Goal: Task Accomplishment & Management: Complete application form

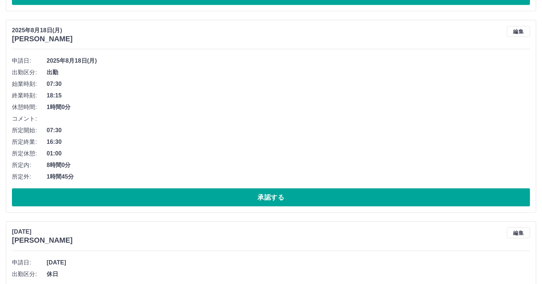
scroll to position [3109, 0]
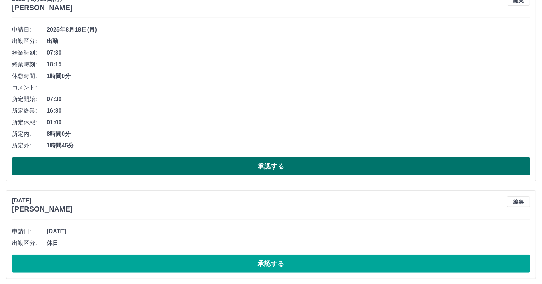
click at [236, 163] on button "承認する" at bounding box center [271, 166] width 519 height 18
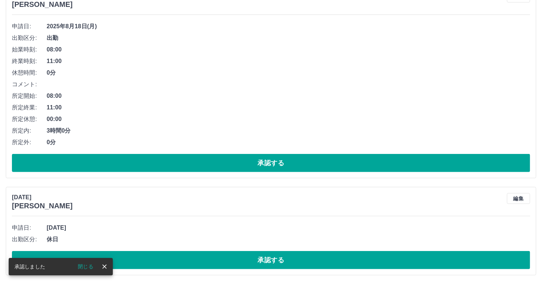
scroll to position [2908, 0]
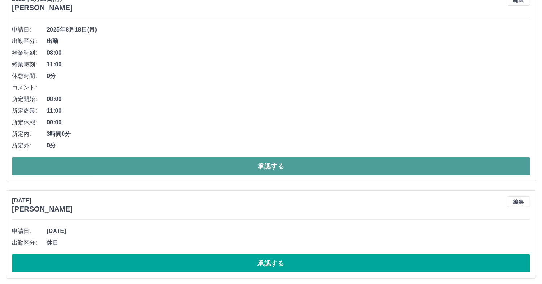
click at [245, 162] on button "承認する" at bounding box center [271, 166] width 519 height 18
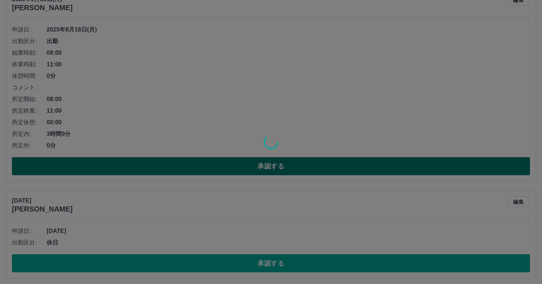
scroll to position [2707, 0]
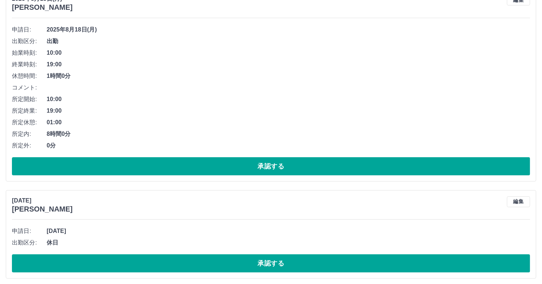
click at [245, 162] on button "承認する" at bounding box center [271, 166] width 519 height 18
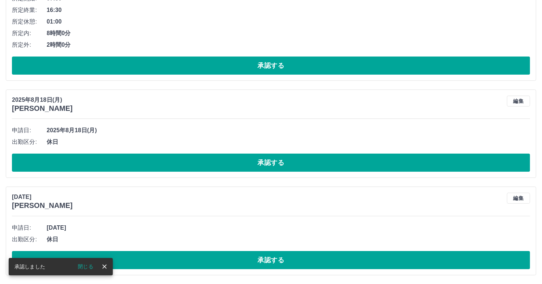
scroll to position [2506, 0]
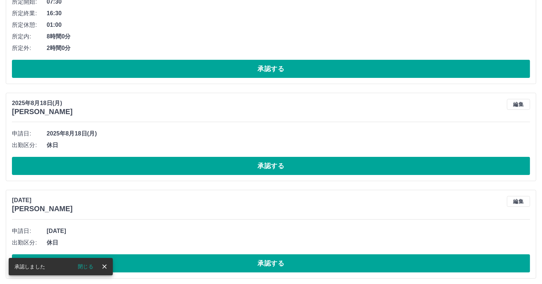
click at [245, 162] on button "承認する" at bounding box center [271, 166] width 519 height 18
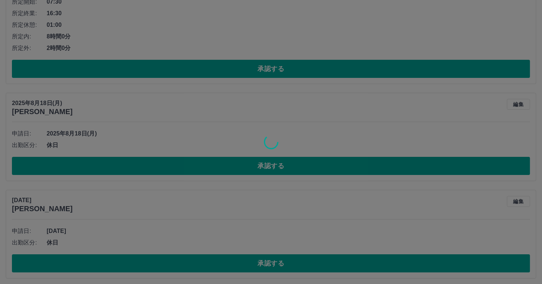
scroll to position [2409, 0]
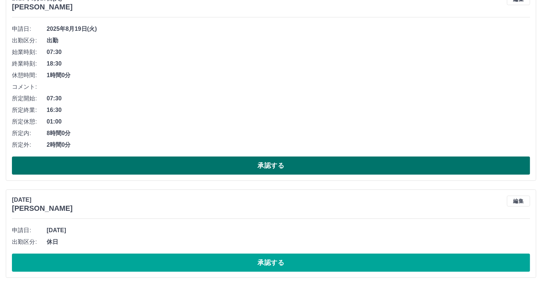
click at [226, 161] on button "承認する" at bounding box center [271, 165] width 519 height 18
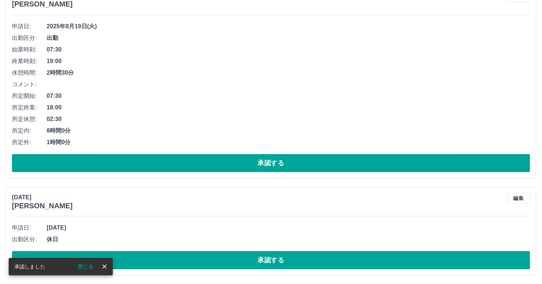
scroll to position [2208, 0]
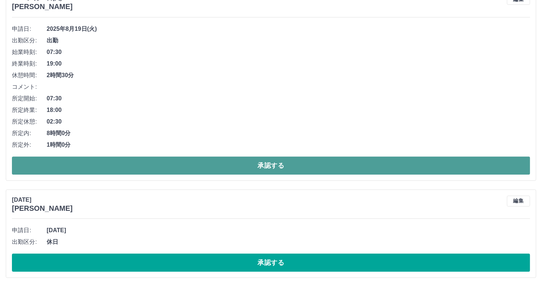
click at [228, 161] on button "承認する" at bounding box center [271, 165] width 519 height 18
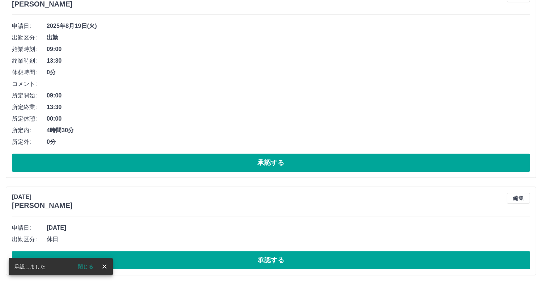
scroll to position [2007, 0]
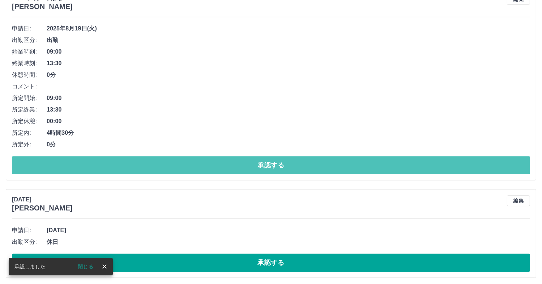
click at [228, 161] on button "承認する" at bounding box center [271, 165] width 519 height 18
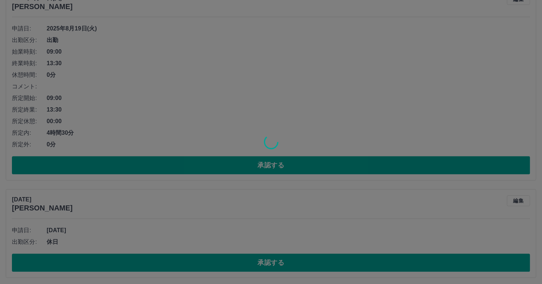
scroll to position [1805, 0]
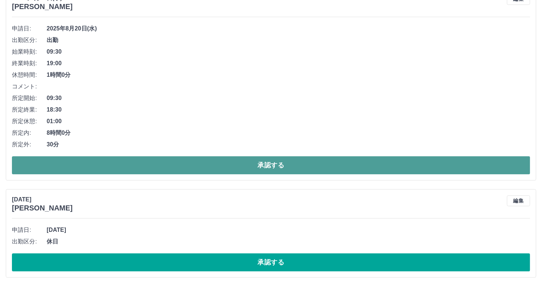
click at [234, 168] on button "承認する" at bounding box center [271, 165] width 519 height 18
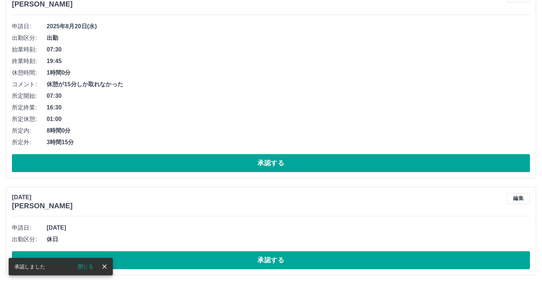
scroll to position [1604, 0]
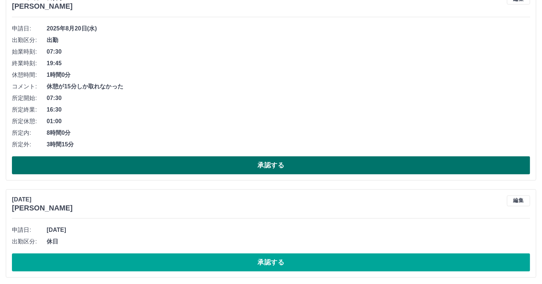
click at [326, 161] on button "承認する" at bounding box center [271, 165] width 519 height 18
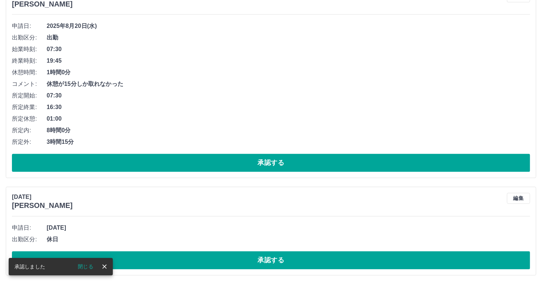
scroll to position [1403, 0]
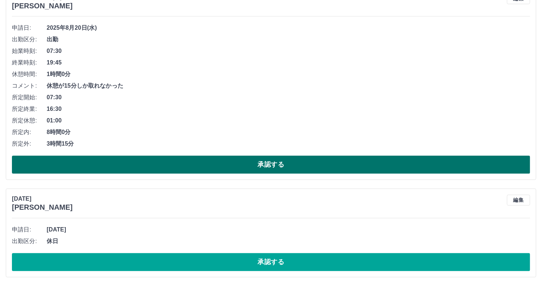
click at [312, 168] on button "承認する" at bounding box center [271, 164] width 519 height 18
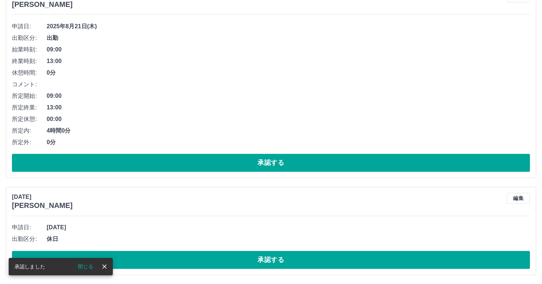
scroll to position [1202, 0]
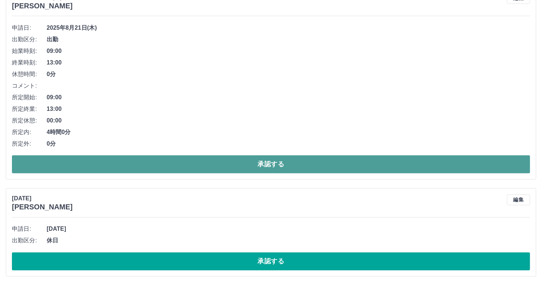
click at [316, 167] on button "承認する" at bounding box center [271, 164] width 519 height 18
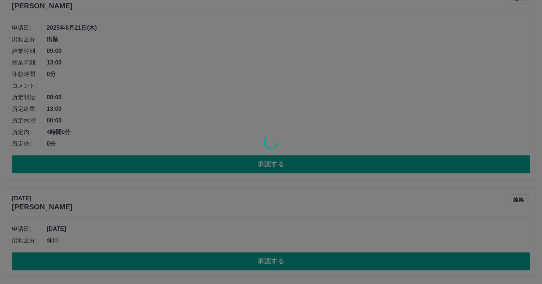
scroll to position [1001, 0]
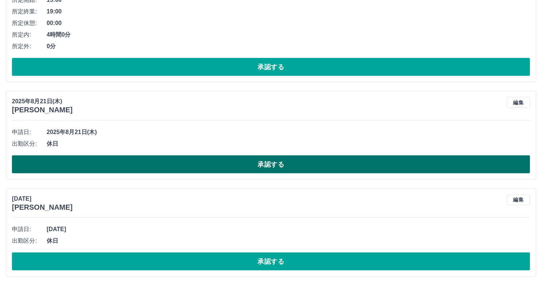
drag, startPoint x: 266, startPoint y: 168, endPoint x: 275, endPoint y: 169, distance: 9.6
click at [274, 169] on button "承認する" at bounding box center [271, 164] width 519 height 18
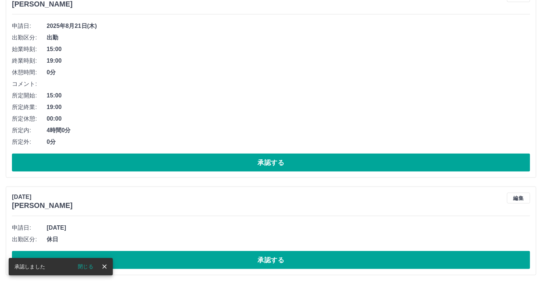
scroll to position [904, 0]
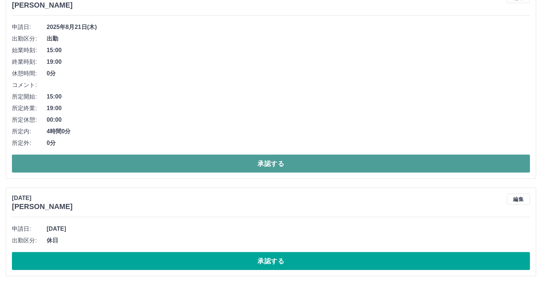
click at [287, 164] on button "承認する" at bounding box center [271, 164] width 519 height 18
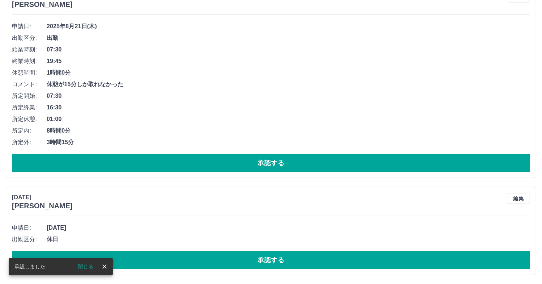
scroll to position [703, 0]
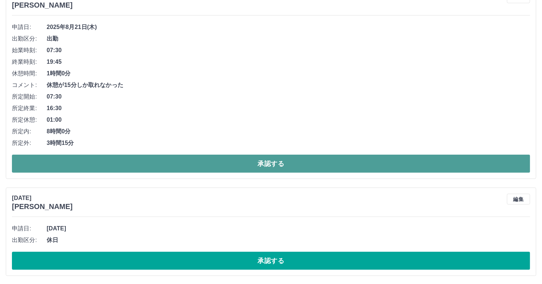
drag, startPoint x: 202, startPoint y: 160, endPoint x: 216, endPoint y: 166, distance: 14.9
click at [214, 165] on button "承認する" at bounding box center [271, 164] width 519 height 18
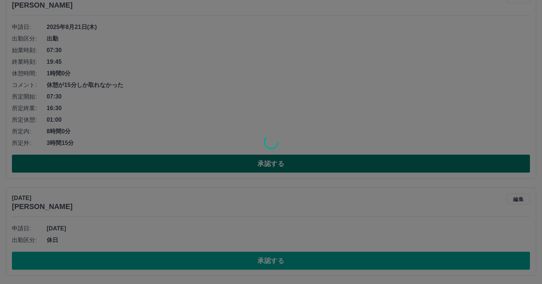
scroll to position [502, 0]
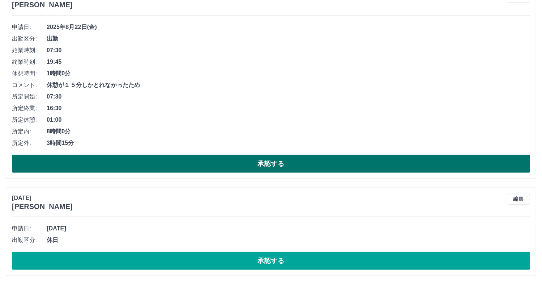
click at [222, 165] on button "承認する" at bounding box center [271, 164] width 519 height 18
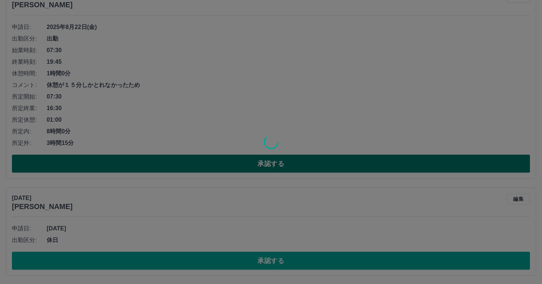
scroll to position [301, 0]
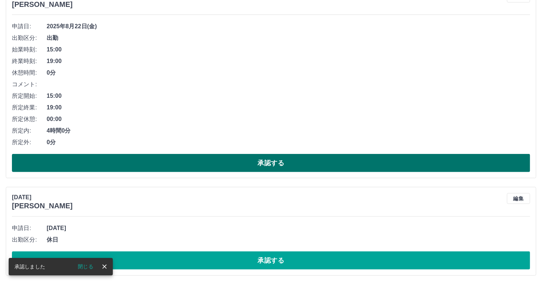
click at [224, 165] on button "承認する" at bounding box center [271, 163] width 519 height 18
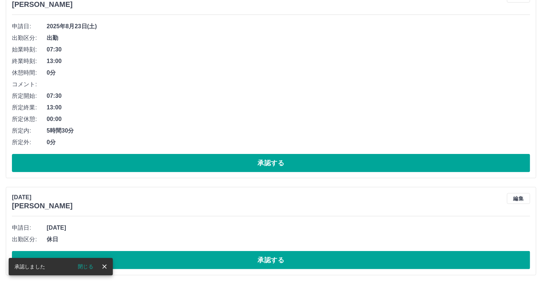
scroll to position [100, 0]
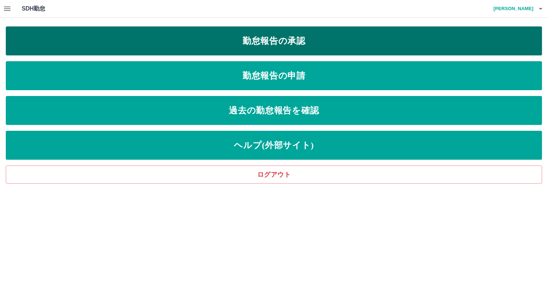
click at [303, 47] on link "勤怠報告の承認" at bounding box center [274, 40] width 536 height 29
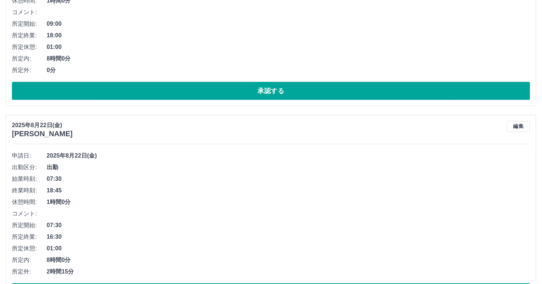
scroll to position [502, 0]
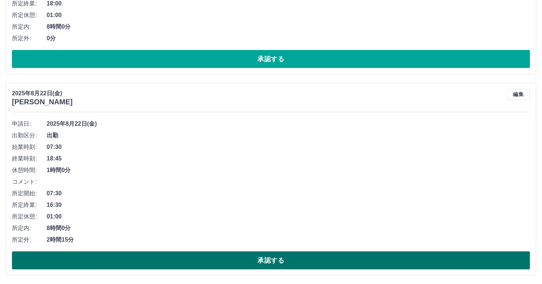
click at [213, 262] on button "承認する" at bounding box center [271, 260] width 519 height 18
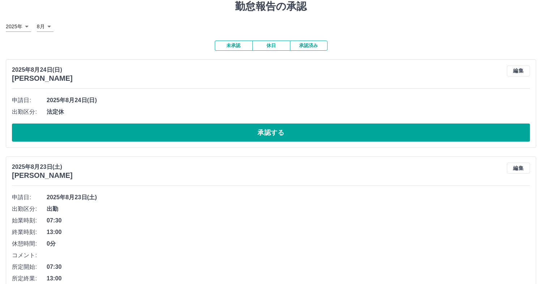
scroll to position [0, 0]
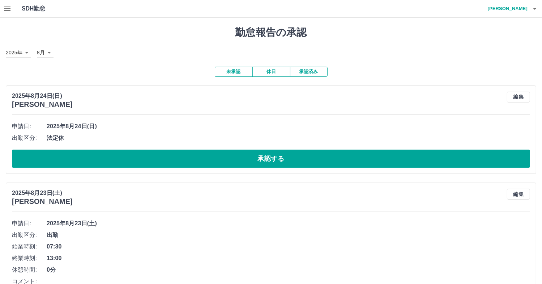
click at [316, 72] on button "承認済み" at bounding box center [309, 72] width 38 height 10
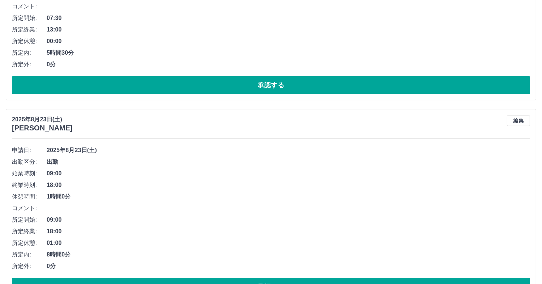
scroll to position [301, 0]
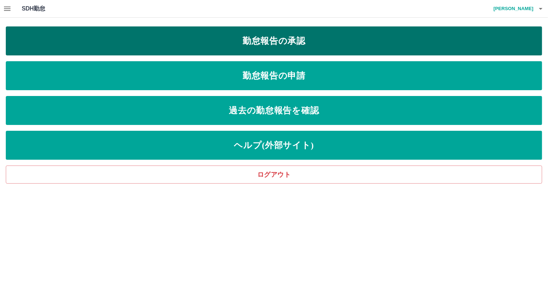
click at [292, 43] on link "勤怠報告の承認" at bounding box center [274, 40] width 536 height 29
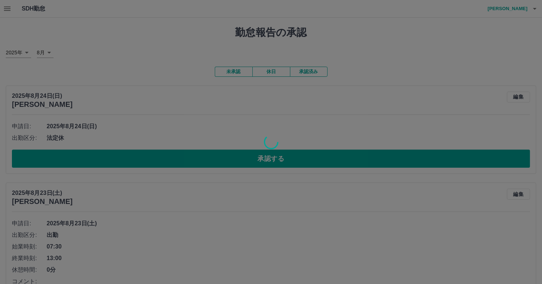
click at [238, 71] on div at bounding box center [271, 142] width 542 height 284
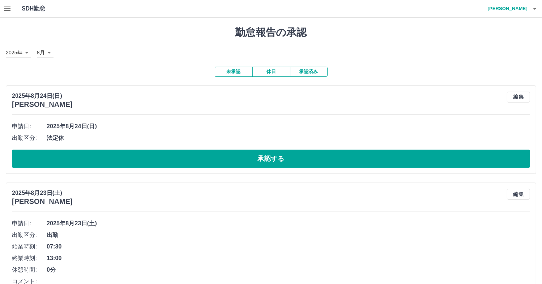
click at [237, 71] on button "未承認" at bounding box center [234, 72] width 38 height 10
drag, startPoint x: 313, startPoint y: 71, endPoint x: 310, endPoint y: 72, distance: 3.9
click at [313, 71] on button "承認済み" at bounding box center [309, 72] width 38 height 10
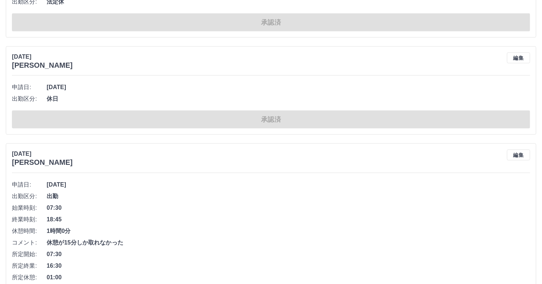
scroll to position [3727, 0]
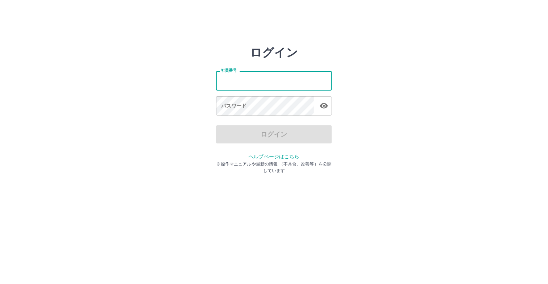
click at [259, 78] on input "社員番号" at bounding box center [274, 80] width 116 height 19
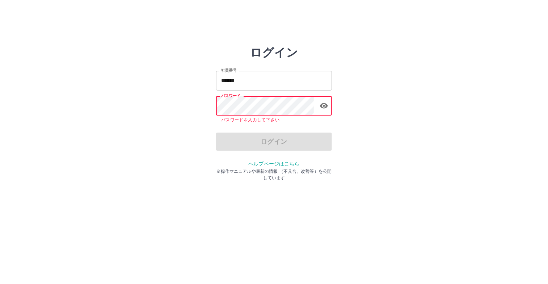
click at [257, 85] on input "*******" at bounding box center [274, 80] width 116 height 19
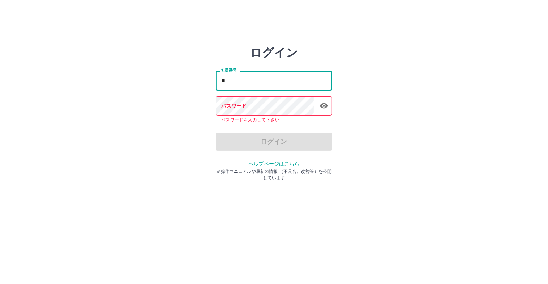
type input "*"
type input "*******"
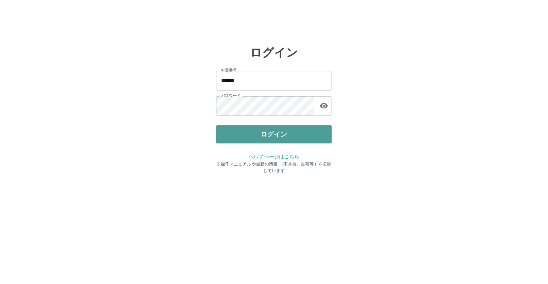
click at [272, 133] on button "ログイン" at bounding box center [274, 134] width 116 height 18
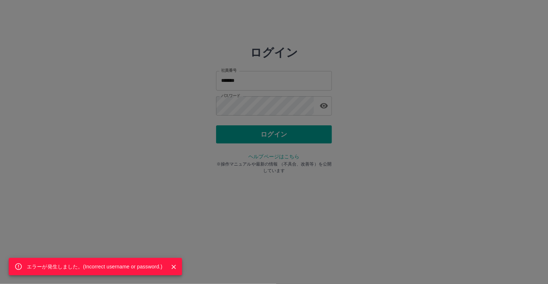
click at [265, 111] on div "エラーが発生しました。( Incorrect username or password. )" at bounding box center [274, 142] width 548 height 284
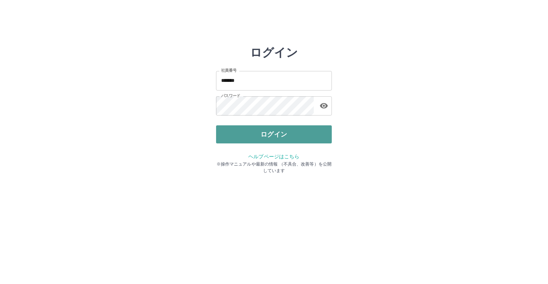
click at [268, 136] on button "ログイン" at bounding box center [274, 134] width 116 height 18
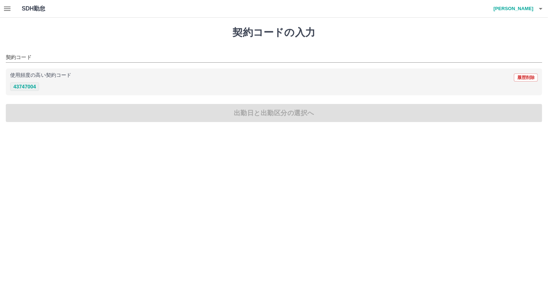
click at [31, 85] on button "43747004" at bounding box center [24, 86] width 29 height 9
type input "********"
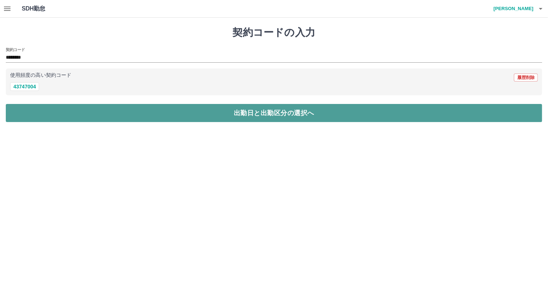
click at [153, 120] on button "出勤日と出勤区分の選択へ" at bounding box center [274, 113] width 536 height 18
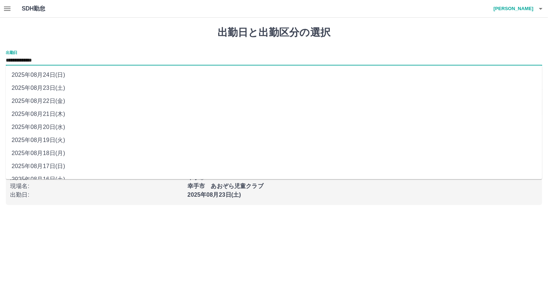
click at [44, 56] on input "**********" at bounding box center [274, 60] width 536 height 9
click at [47, 165] on li "2025年08月17日(日)" at bounding box center [274, 166] width 536 height 13
type input "**********"
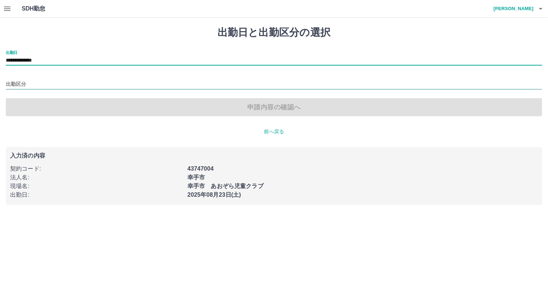
click at [28, 82] on input "出勤区分" at bounding box center [274, 84] width 536 height 9
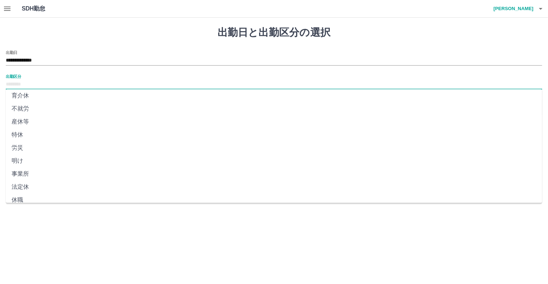
scroll to position [127, 0]
click at [25, 181] on li "法定休" at bounding box center [274, 180] width 536 height 13
type input "***"
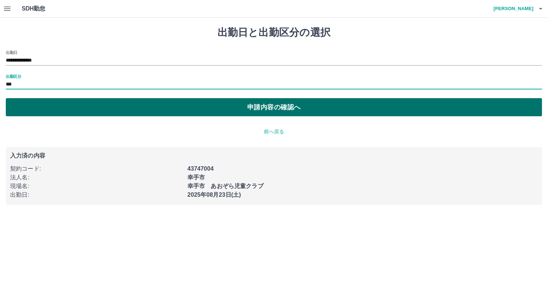
click at [155, 109] on button "申請内容の確認へ" at bounding box center [274, 107] width 536 height 18
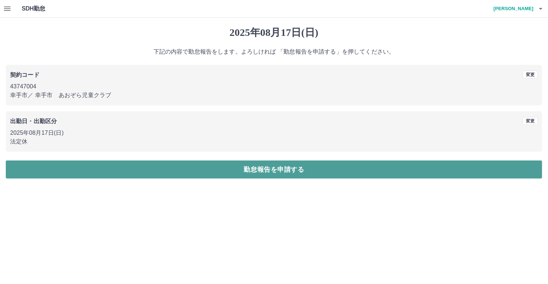
click at [277, 173] on button "勤怠報告を申請する" at bounding box center [274, 169] width 536 height 18
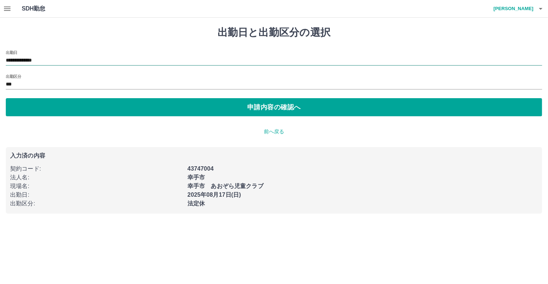
click at [54, 58] on input "**********" at bounding box center [274, 60] width 536 height 9
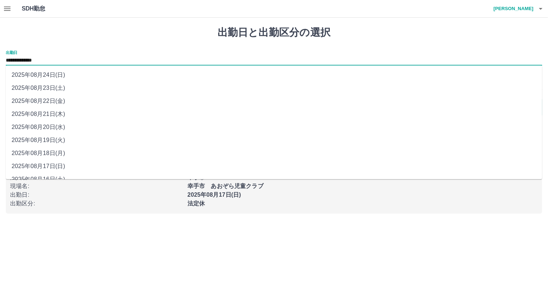
click at [49, 151] on li "2025年08月18日(月)" at bounding box center [274, 153] width 536 height 13
type input "**********"
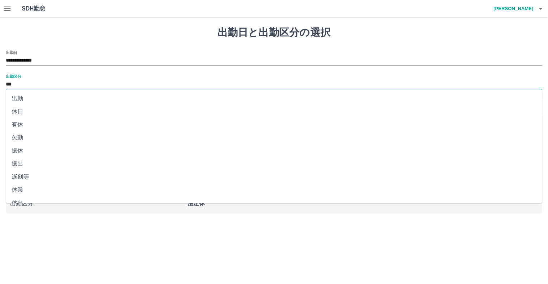
click at [22, 84] on input "***" at bounding box center [274, 84] width 536 height 9
click at [22, 101] on li "出勤" at bounding box center [274, 98] width 536 height 13
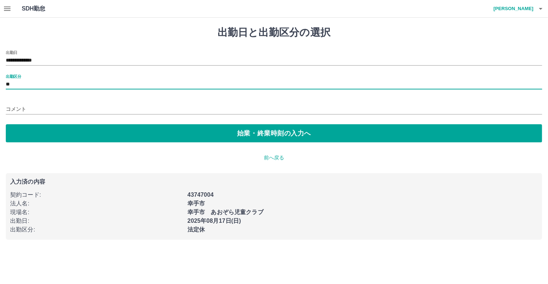
type input "**"
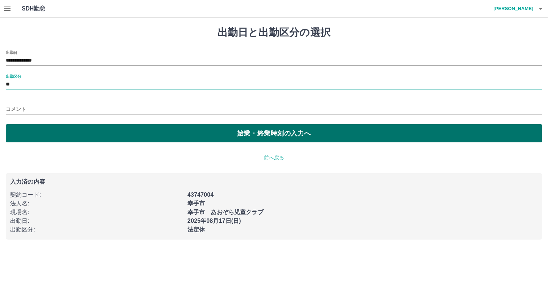
click at [153, 134] on button "始業・終業時刻の入力へ" at bounding box center [274, 133] width 536 height 18
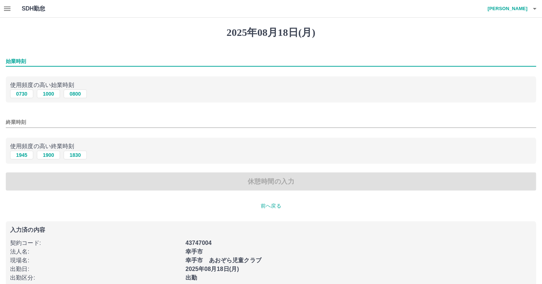
click at [41, 63] on input "始業時刻" at bounding box center [271, 61] width 531 height 10
type input "****"
click at [28, 122] on input "終業時刻" at bounding box center [271, 122] width 531 height 10
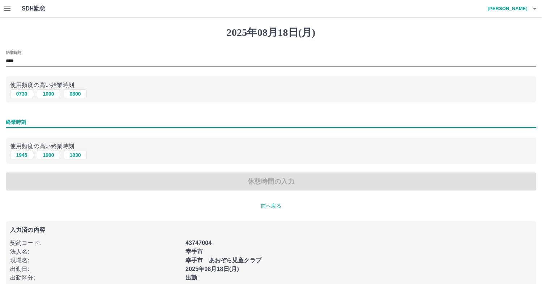
type input "****"
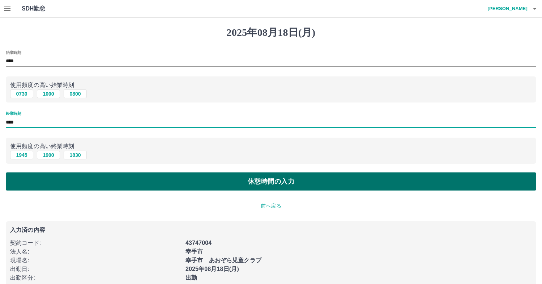
click at [322, 186] on button "休憩時間の入力" at bounding box center [271, 181] width 531 height 18
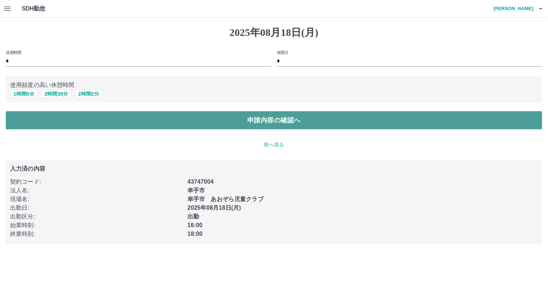
click at [237, 121] on button "申請内容の確認へ" at bounding box center [274, 120] width 536 height 18
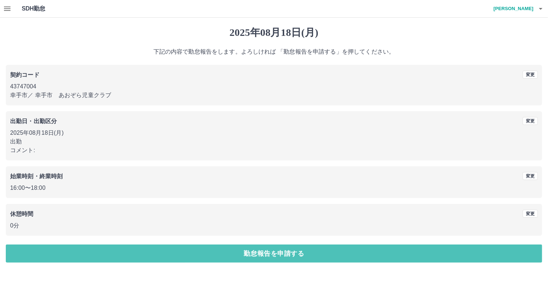
click at [242, 250] on button "勤怠報告を申請する" at bounding box center [274, 253] width 536 height 18
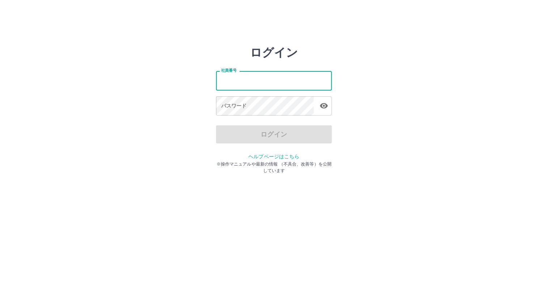
click at [266, 79] on input "社員番号" at bounding box center [274, 80] width 116 height 19
type input "*******"
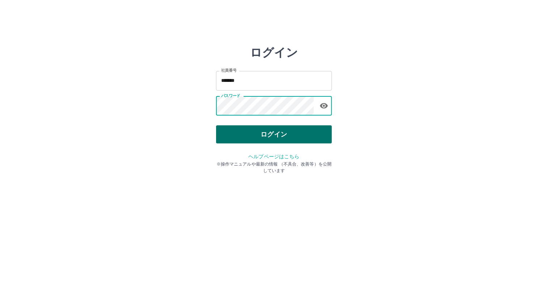
click at [258, 134] on button "ログイン" at bounding box center [274, 134] width 116 height 18
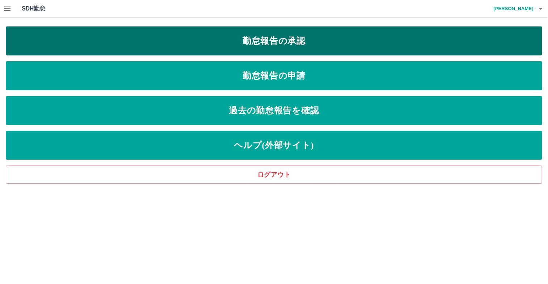
click at [294, 43] on link "勤怠報告の承認" at bounding box center [274, 40] width 536 height 29
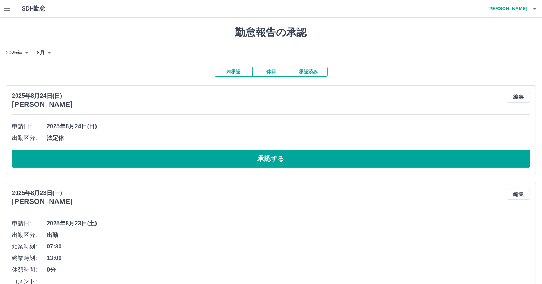
click at [302, 75] on button "承認済み" at bounding box center [309, 72] width 38 height 10
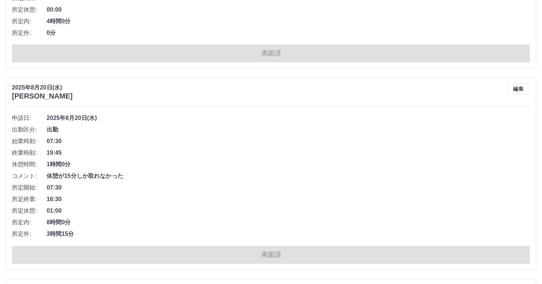
scroll to position [1132, 0]
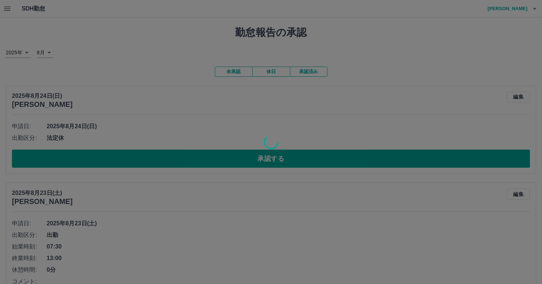
click at [239, 72] on div at bounding box center [271, 142] width 542 height 284
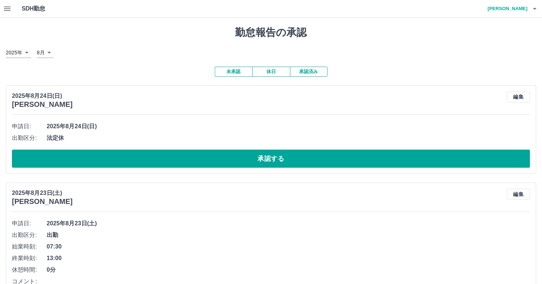
click at [239, 72] on button "未承認" at bounding box center [234, 72] width 38 height 10
click at [239, 70] on button "未承認" at bounding box center [234, 72] width 38 height 10
click at [228, 72] on button "未承認" at bounding box center [234, 72] width 38 height 10
click at [233, 73] on button "未承認" at bounding box center [234, 72] width 38 height 10
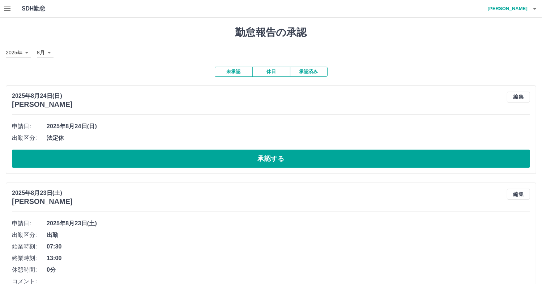
click at [229, 74] on button "未承認" at bounding box center [234, 72] width 38 height 10
click at [229, 73] on button "未承認" at bounding box center [234, 72] width 38 height 10
click at [7, 7] on icon "button" at bounding box center [7, 8] width 9 height 9
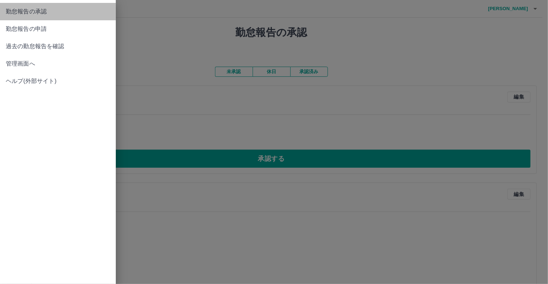
click at [29, 15] on span "勤怠報告の承認" at bounding box center [58, 11] width 104 height 9
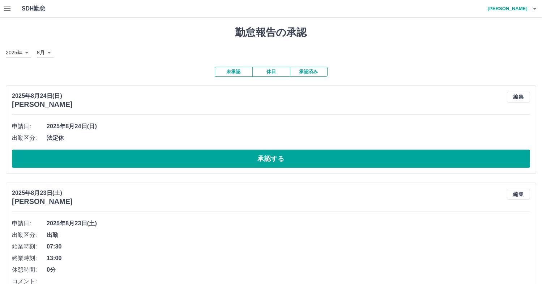
click at [233, 75] on button "未承認" at bounding box center [234, 72] width 38 height 10
click at [230, 73] on button "未承認" at bounding box center [234, 72] width 38 height 10
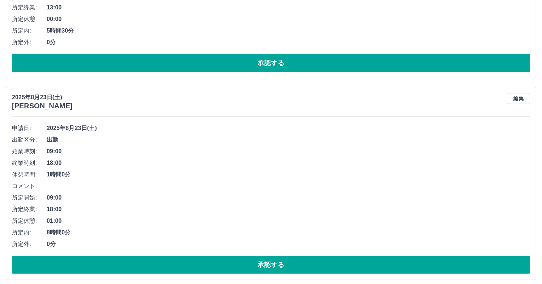
scroll to position [301, 0]
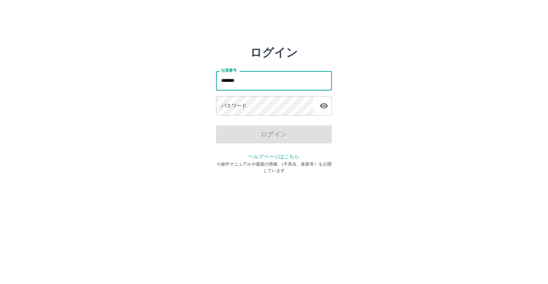
type input "*******"
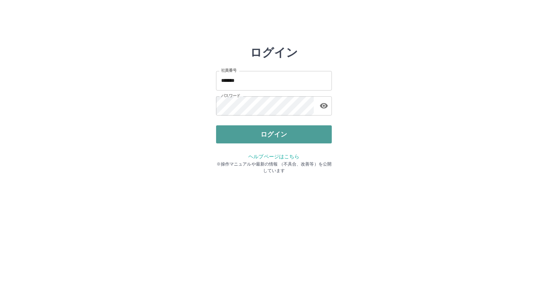
click at [264, 142] on button "ログイン" at bounding box center [274, 134] width 116 height 18
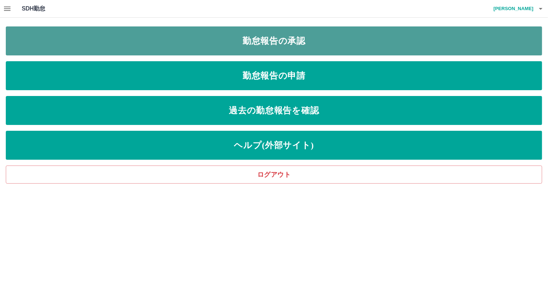
click at [297, 40] on link "勤怠報告の承認" at bounding box center [274, 40] width 536 height 29
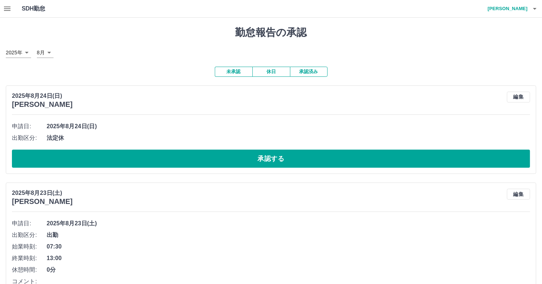
click at [310, 71] on button "承認済み" at bounding box center [309, 72] width 38 height 10
